Goal: Task Accomplishment & Management: Manage account settings

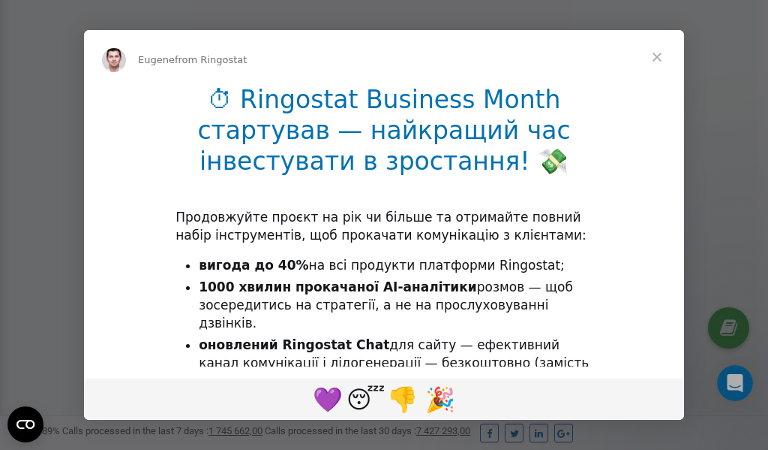
click at [657, 59] on span "Close" at bounding box center [657, 57] width 54 height 54
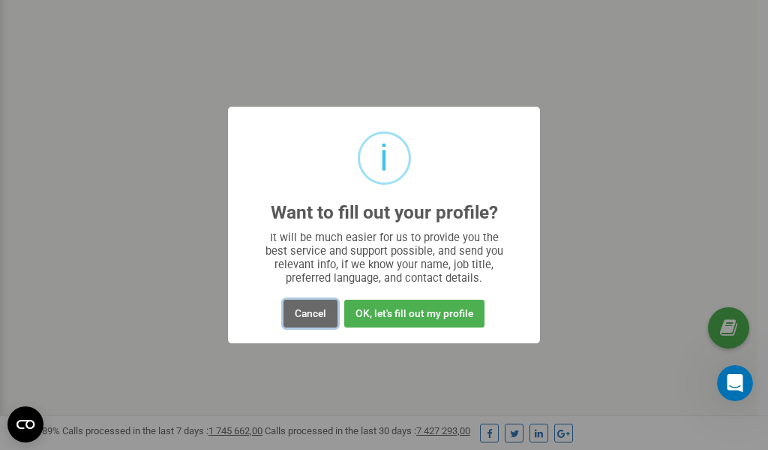
click at [301, 314] on button "Cancel" at bounding box center [311, 313] width 54 height 28
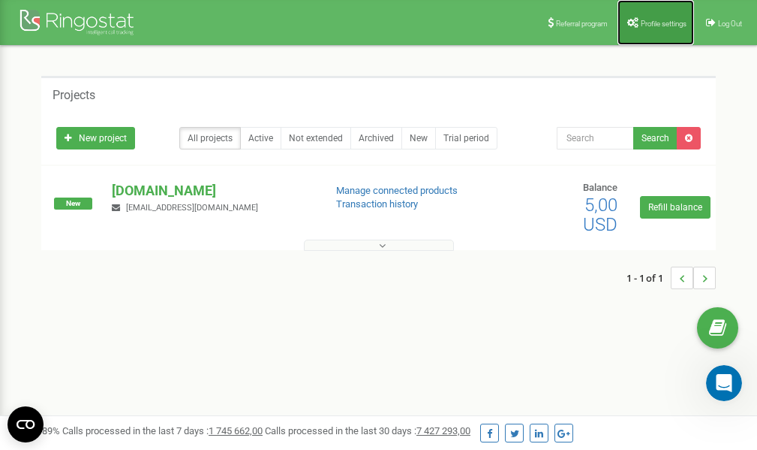
click at [645, 20] on span "Profile settings" at bounding box center [664, 24] width 46 height 8
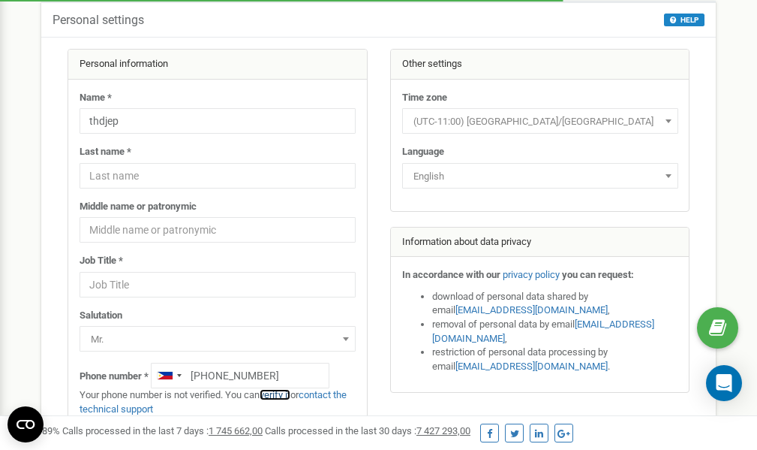
click at [275, 393] on link "verify it" at bounding box center [275, 394] width 31 height 11
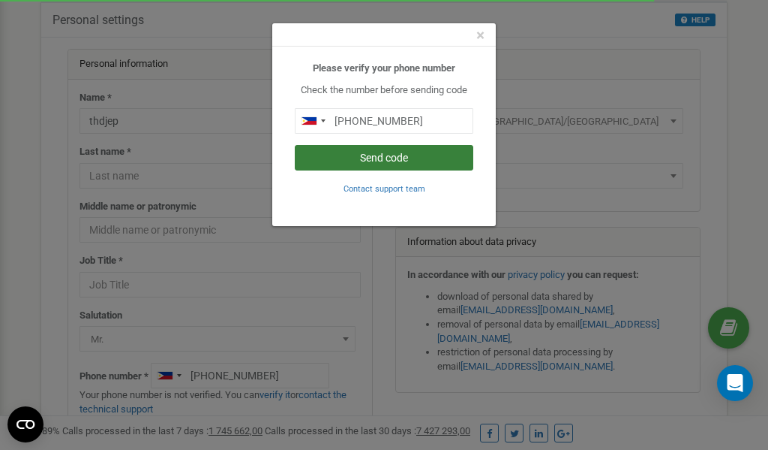
click at [395, 156] on button "Send code" at bounding box center [384, 158] width 179 height 26
